Goal: Task Accomplishment & Management: Manage account settings

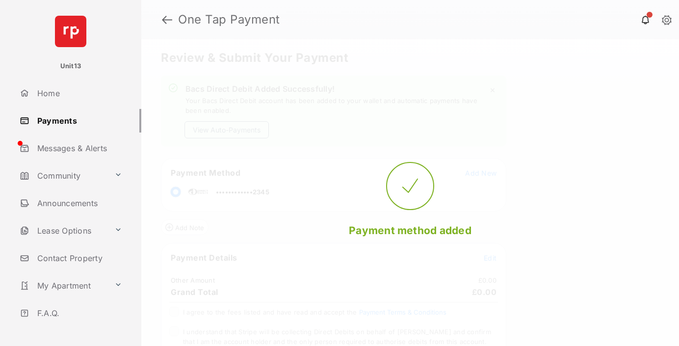
click at [227, 129] on button "View Auto-Payments" at bounding box center [226, 129] width 84 height 17
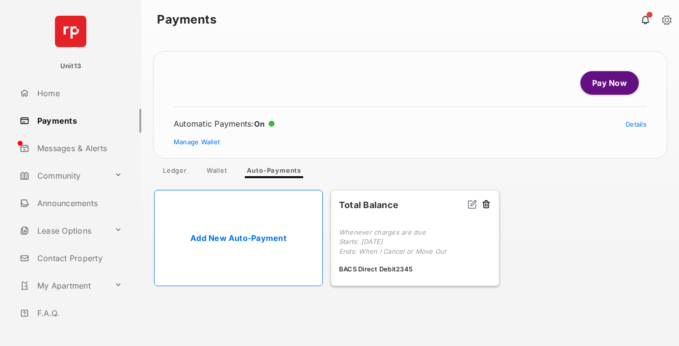
click at [197, 142] on link "Manage Wallet" at bounding box center [197, 142] width 46 height 8
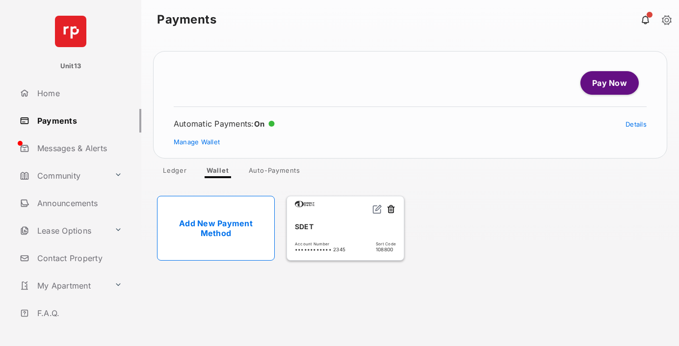
click at [391, 209] on button at bounding box center [391, 209] width 10 height 11
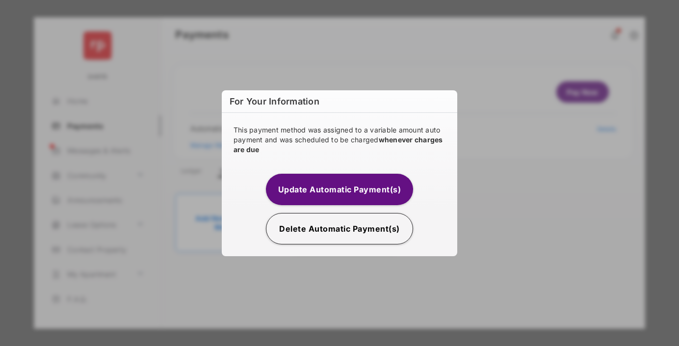
click at [339, 228] on button "Delete Automatic Payment(s)" at bounding box center [339, 228] width 147 height 31
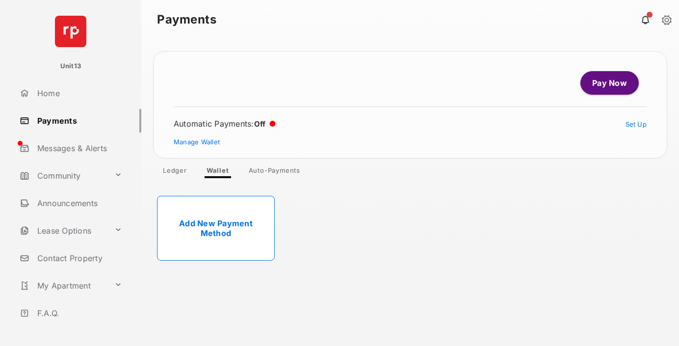
click at [216, 228] on link "Add New Payment Method" at bounding box center [216, 228] width 118 height 65
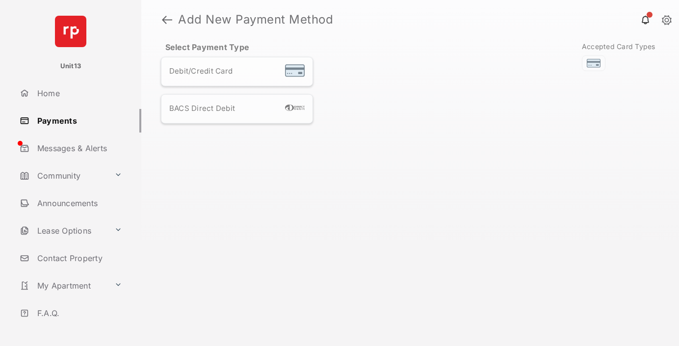
click at [237, 107] on div "BACS Direct Debit" at bounding box center [236, 108] width 135 height 13
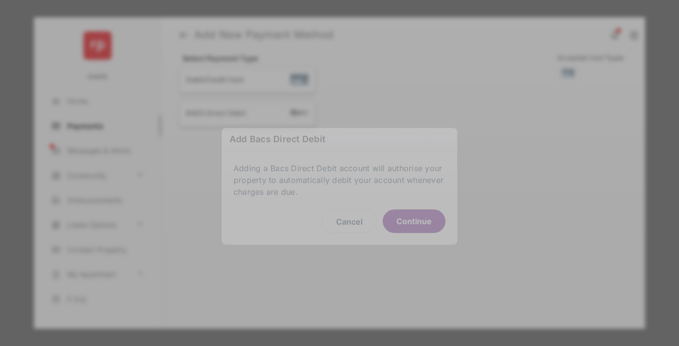
click at [414, 219] on button "Continue" at bounding box center [413, 221] width 63 height 24
